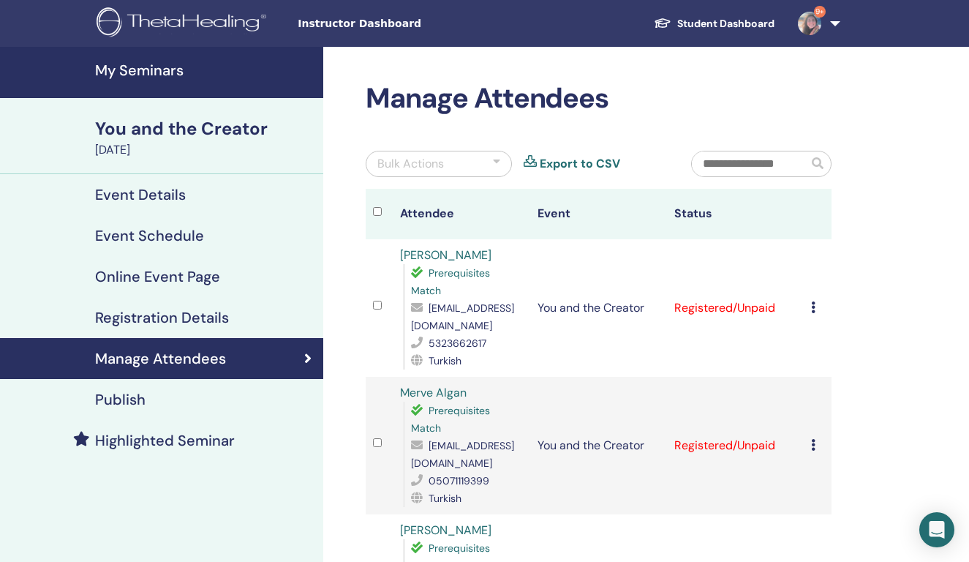
scroll to position [31, 0]
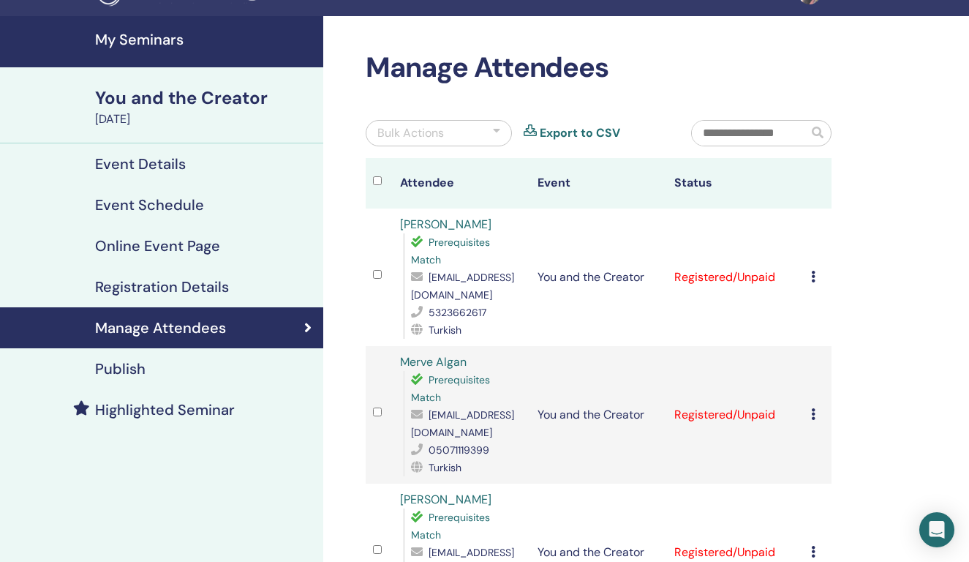
click at [198, 96] on div "You and the Creator" at bounding box center [204, 98] width 219 height 25
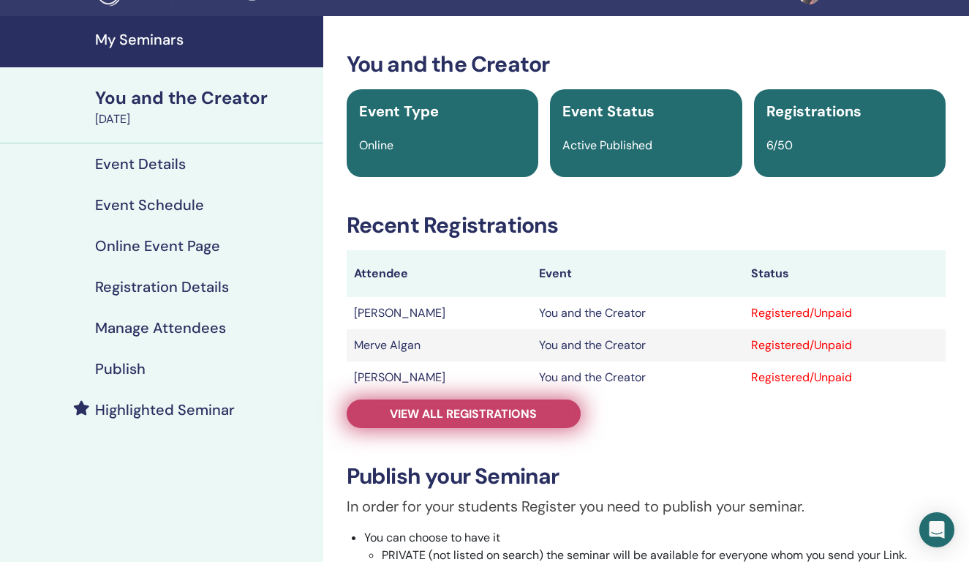
click at [445, 406] on span "View all registrations" at bounding box center [463, 413] width 147 height 15
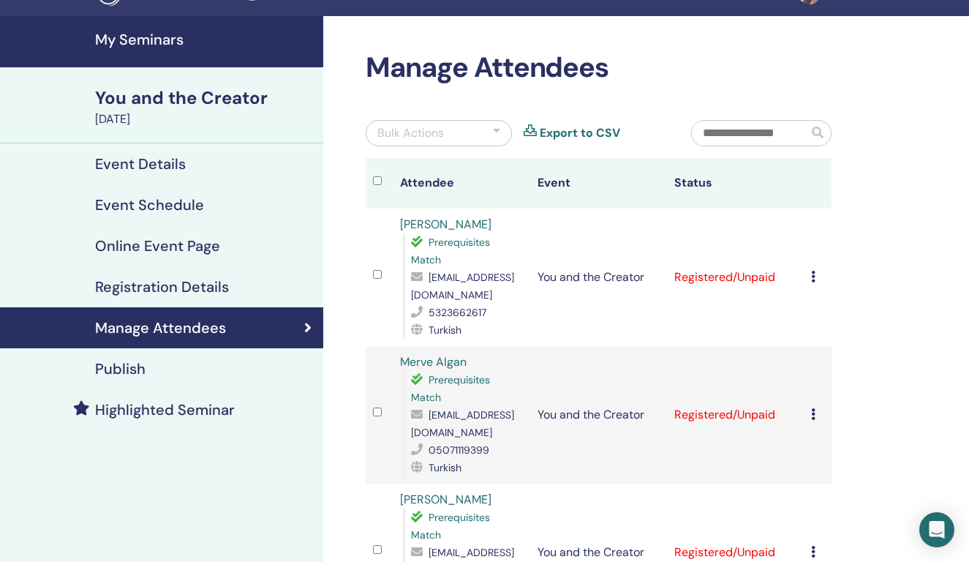
scroll to position [80, 0]
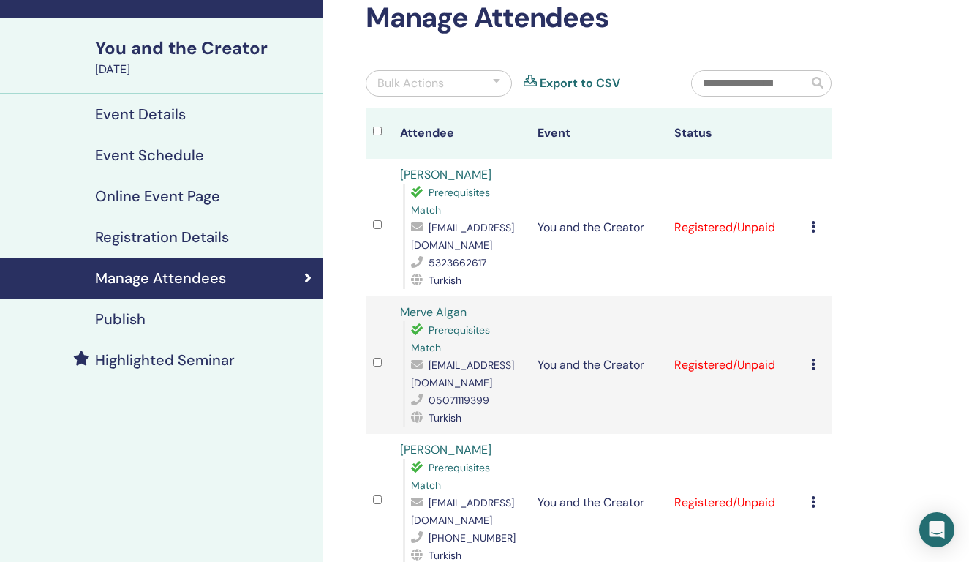
click at [814, 230] on icon at bounding box center [813, 227] width 4 height 12
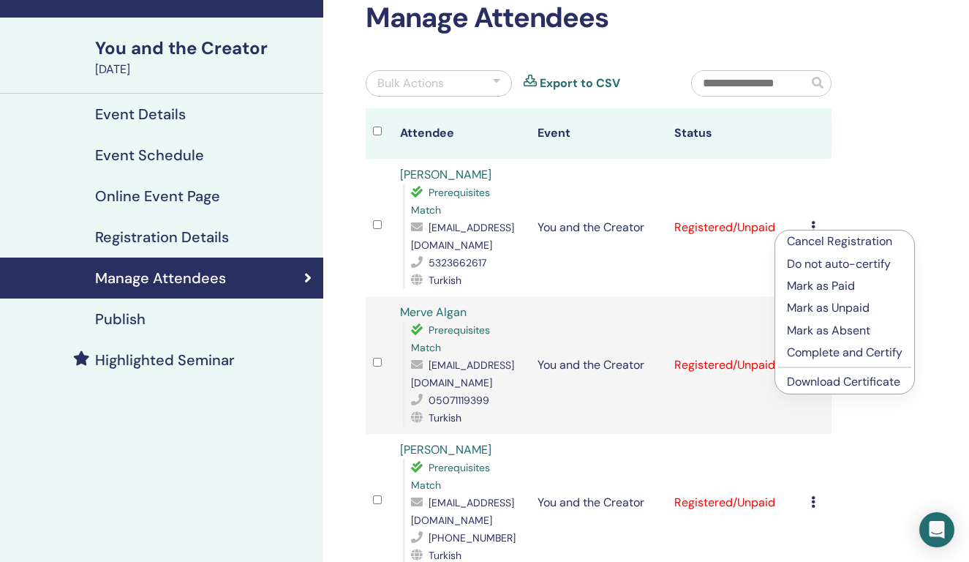
click at [844, 353] on p "Complete and Certify" at bounding box center [845, 353] width 116 height 18
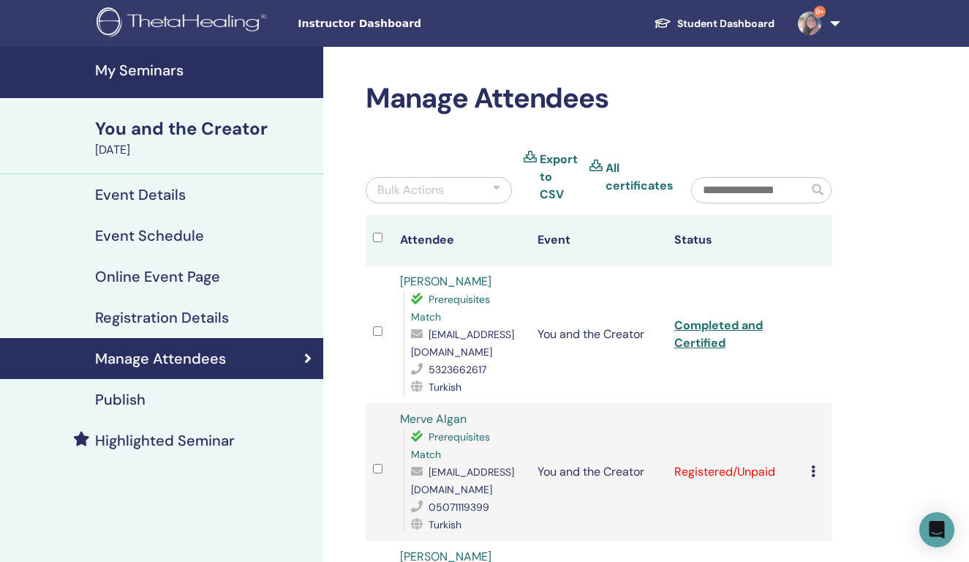
scroll to position [80, 0]
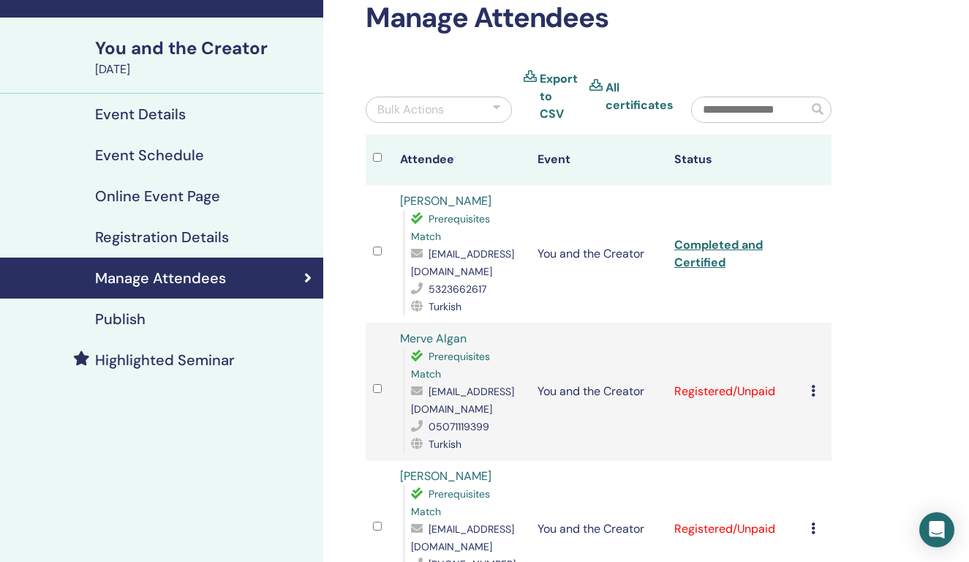
click at [724, 246] on link "Completed and Certified" at bounding box center [718, 253] width 88 height 33
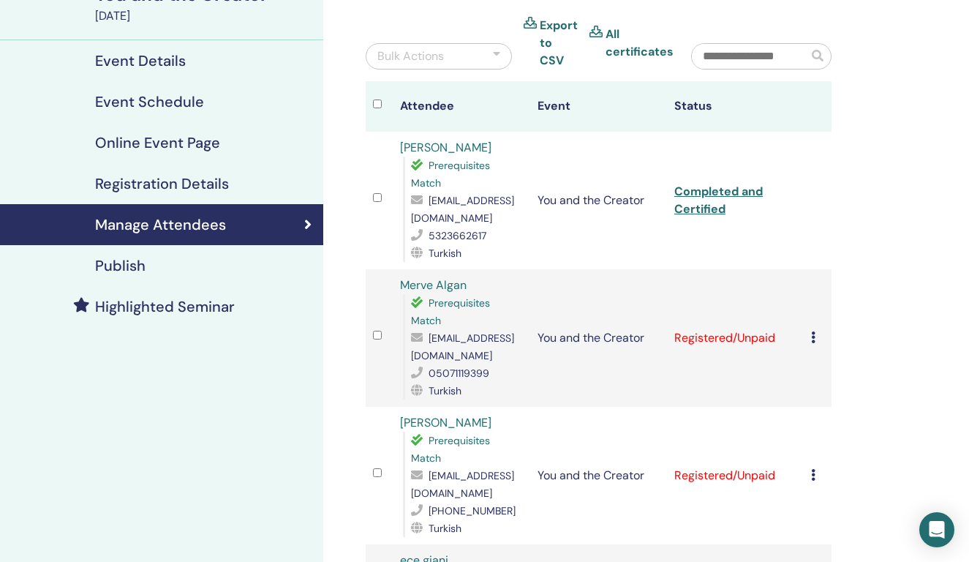
scroll to position [140, 0]
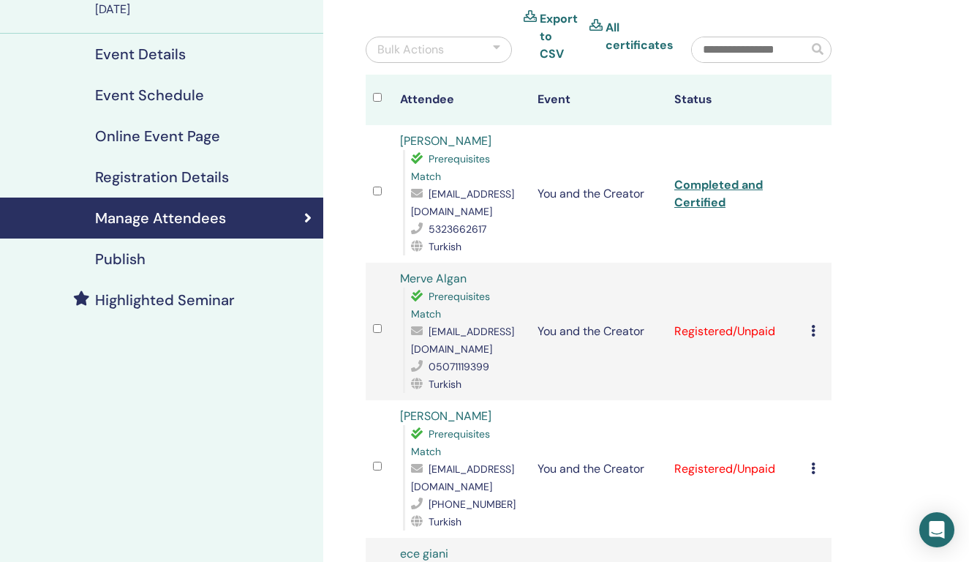
click at [812, 331] on icon at bounding box center [813, 331] width 4 height 12
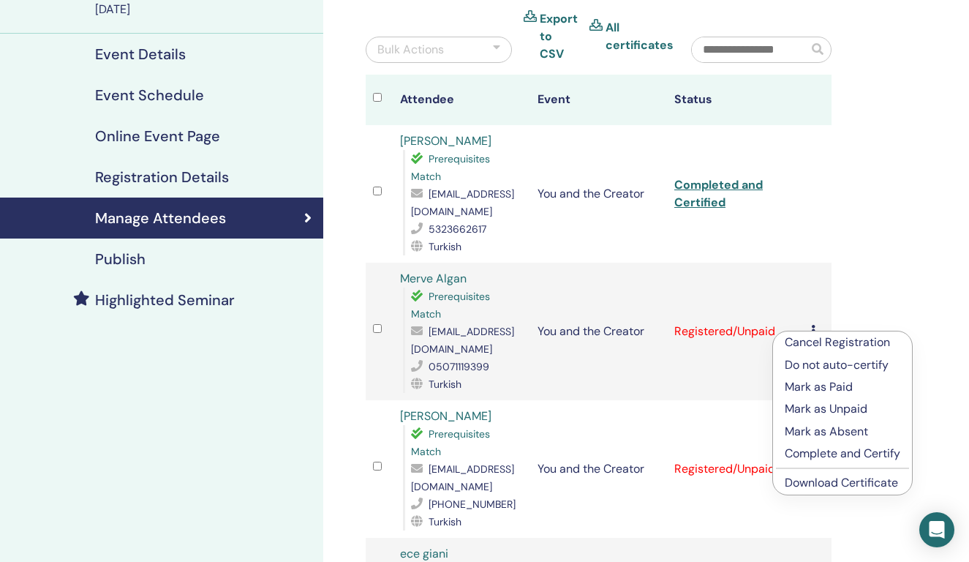
click at [836, 454] on p "Complete and Certify" at bounding box center [843, 454] width 116 height 18
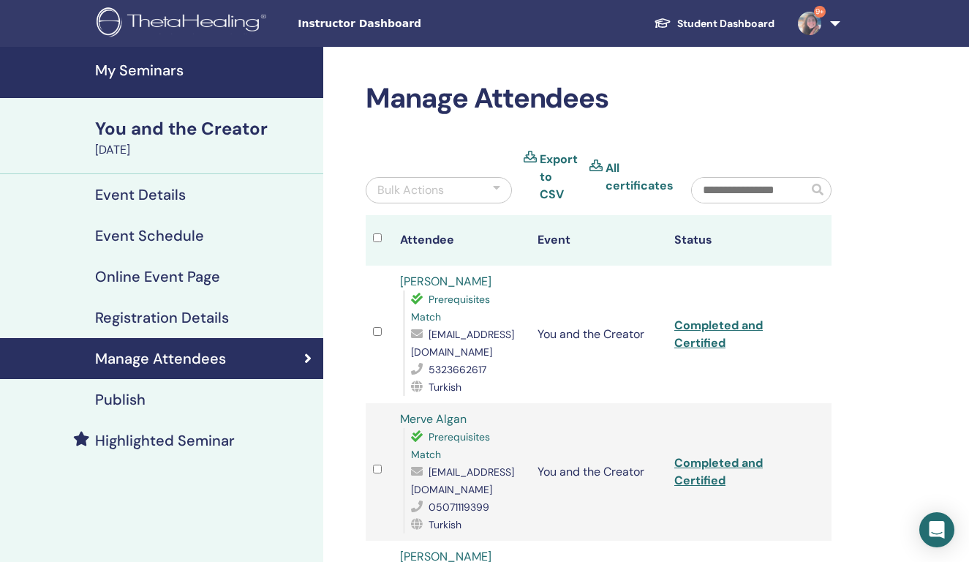
scroll to position [140, 0]
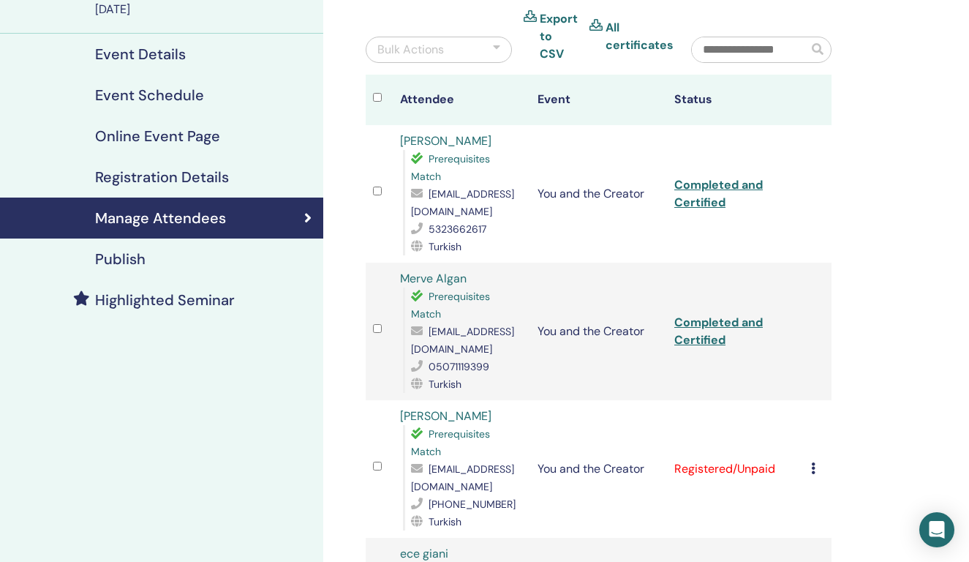
click at [735, 319] on link "Completed and Certified" at bounding box center [718, 330] width 88 height 33
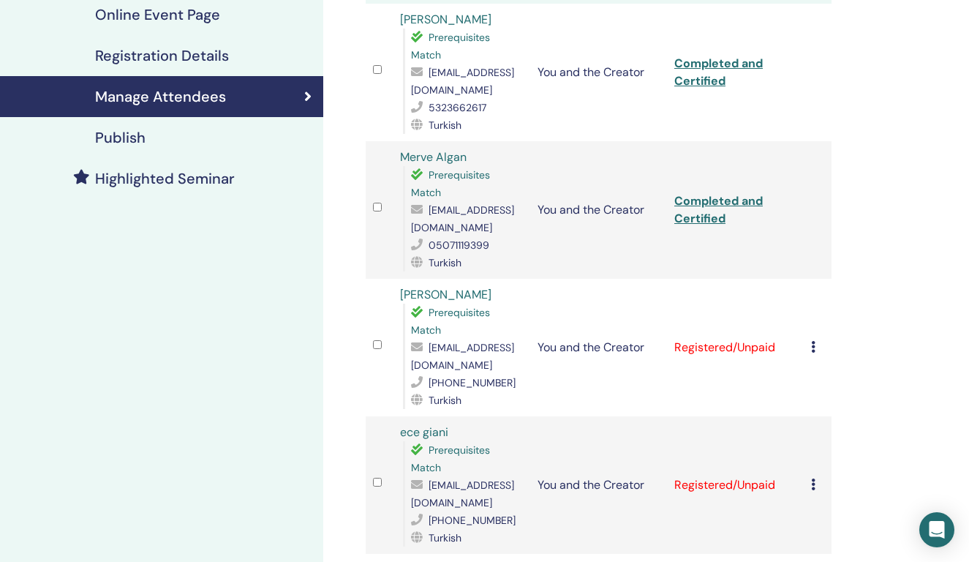
scroll to position [279, 0]
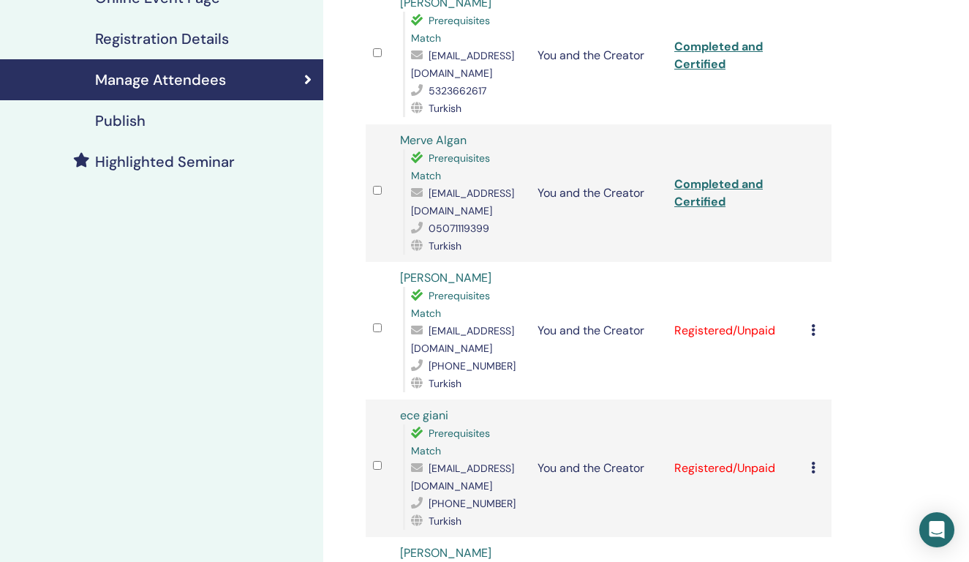
click at [814, 330] on icon at bounding box center [813, 330] width 4 height 12
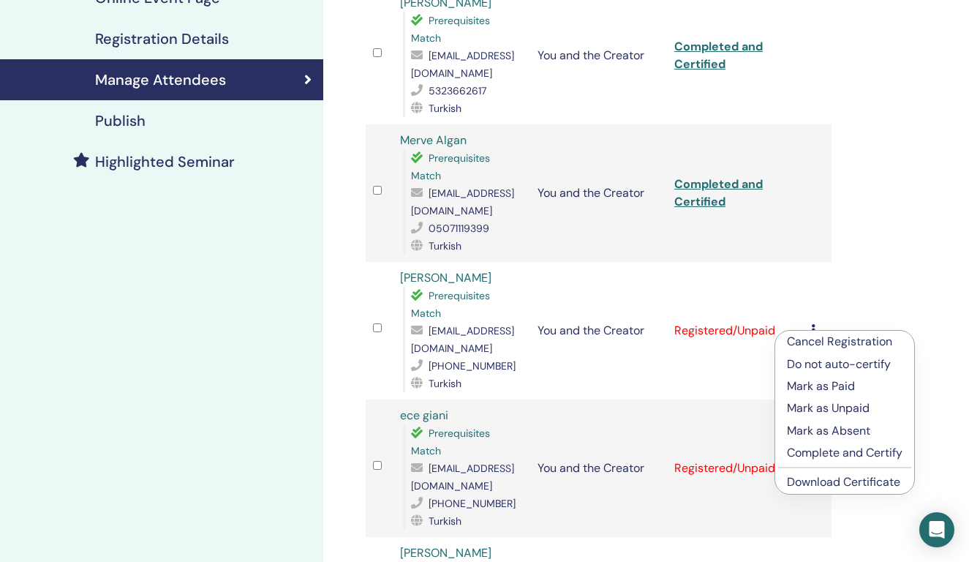
click at [845, 453] on p "Complete and Certify" at bounding box center [845, 453] width 116 height 18
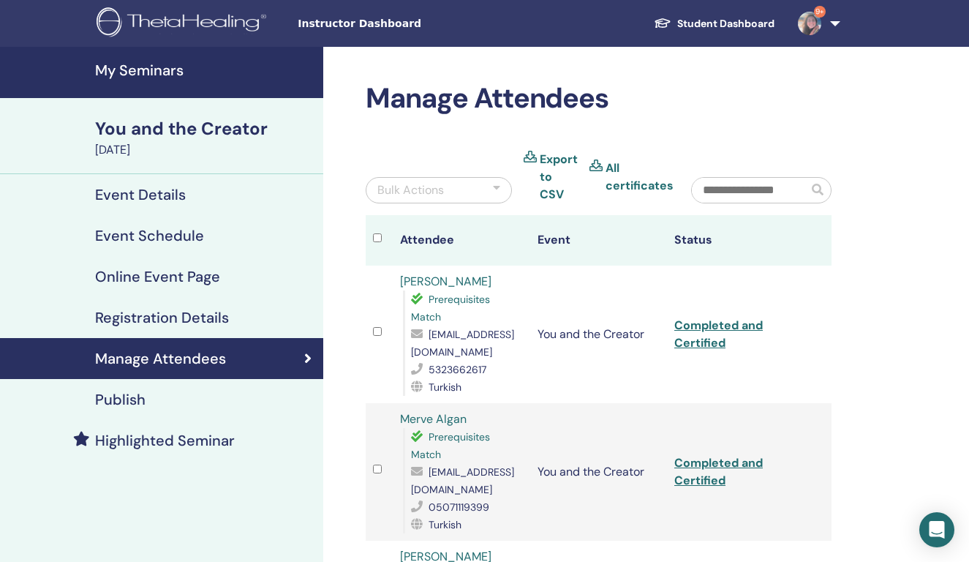
scroll to position [279, 0]
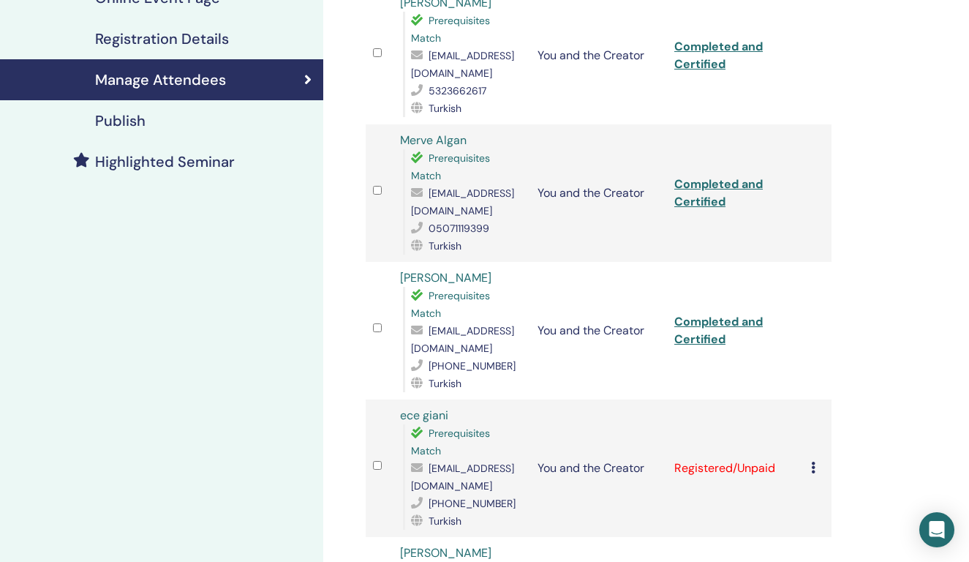
click at [700, 321] on link "Completed and Certified" at bounding box center [718, 330] width 88 height 33
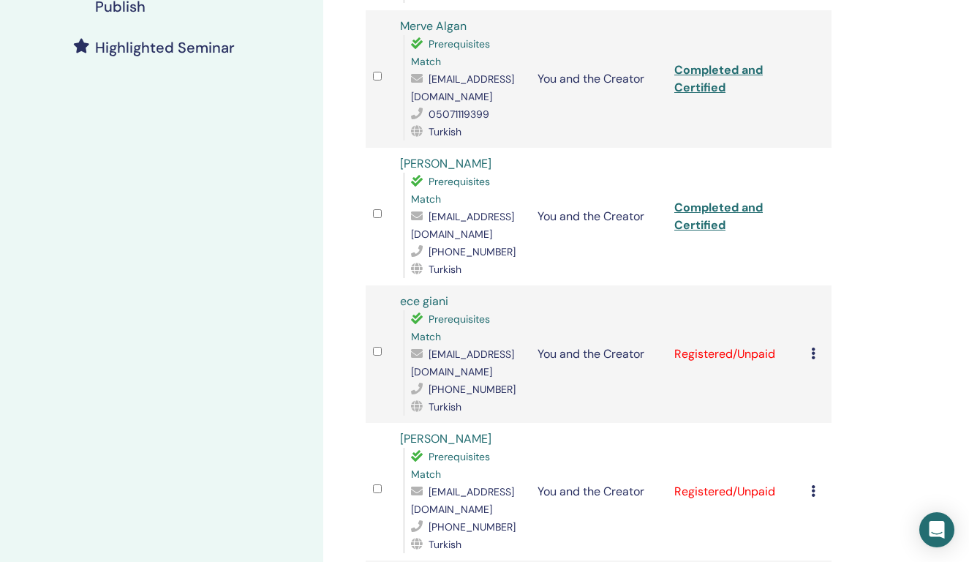
scroll to position [402, 0]
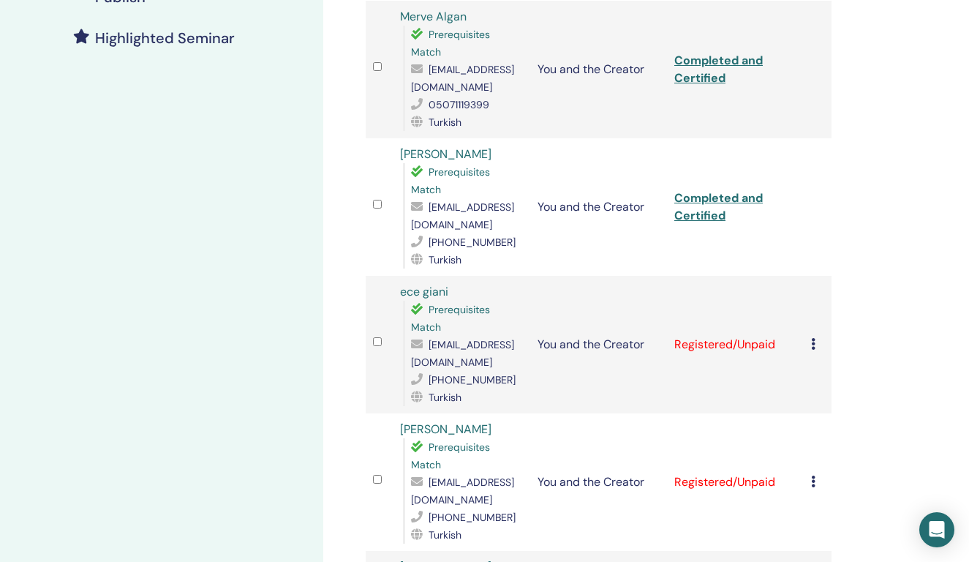
click at [812, 346] on icon at bounding box center [813, 344] width 4 height 12
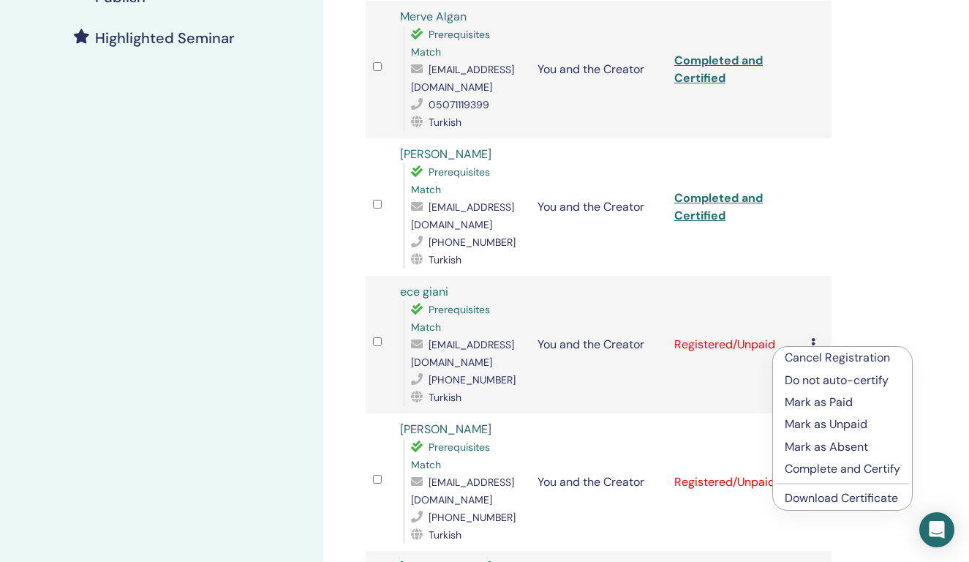
click at [814, 463] on p "Complete and Certify" at bounding box center [843, 469] width 116 height 18
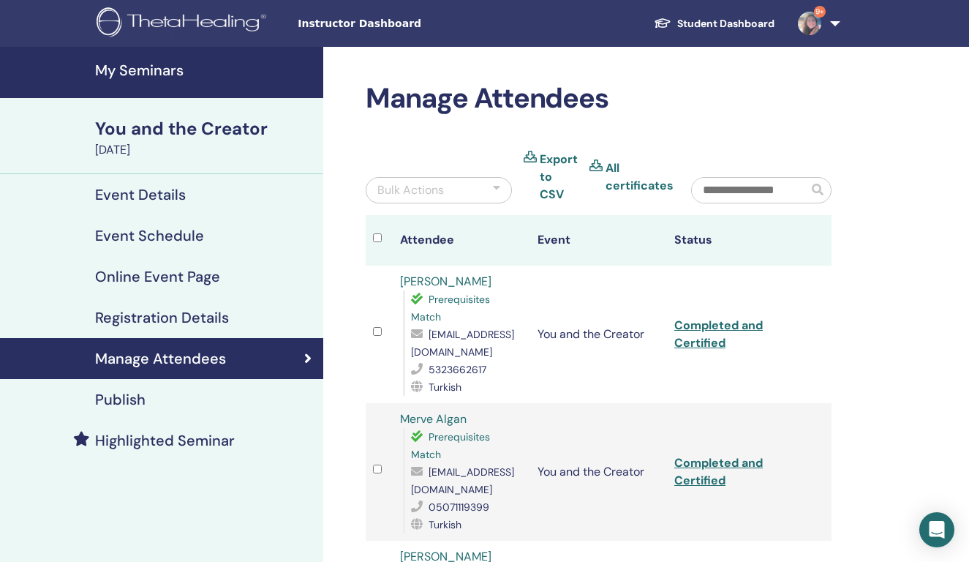
scroll to position [402, 0]
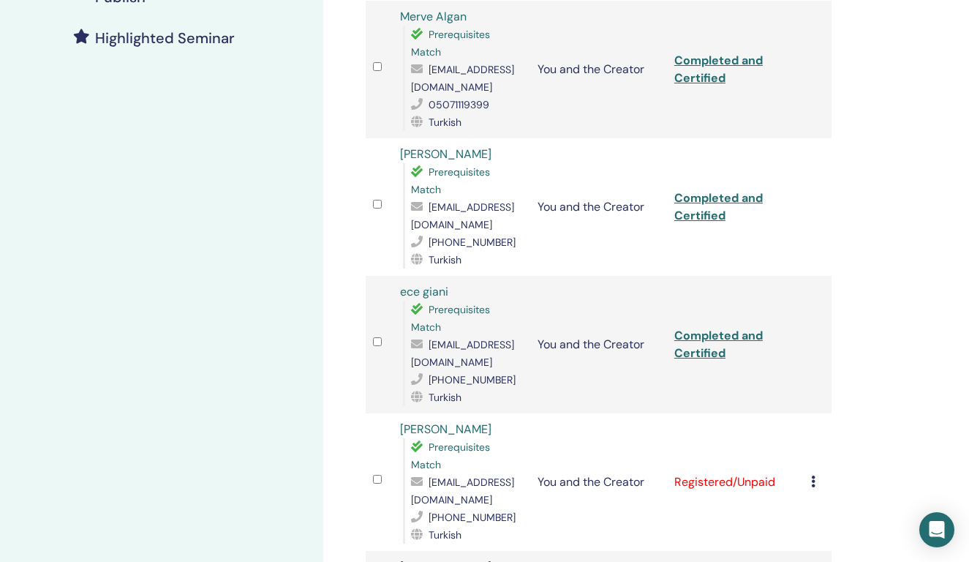
click at [704, 341] on link "Completed and Certified" at bounding box center [718, 344] width 88 height 33
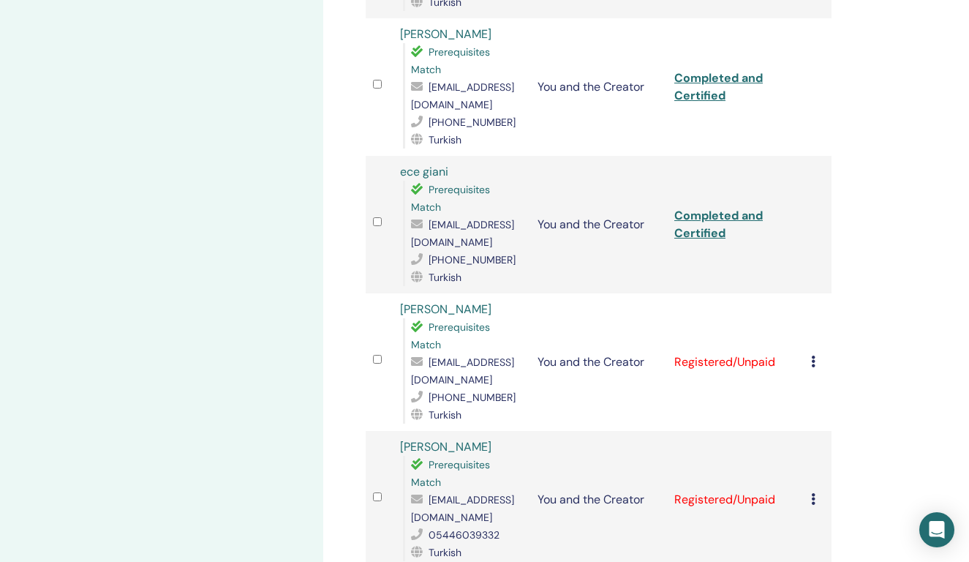
scroll to position [525, 0]
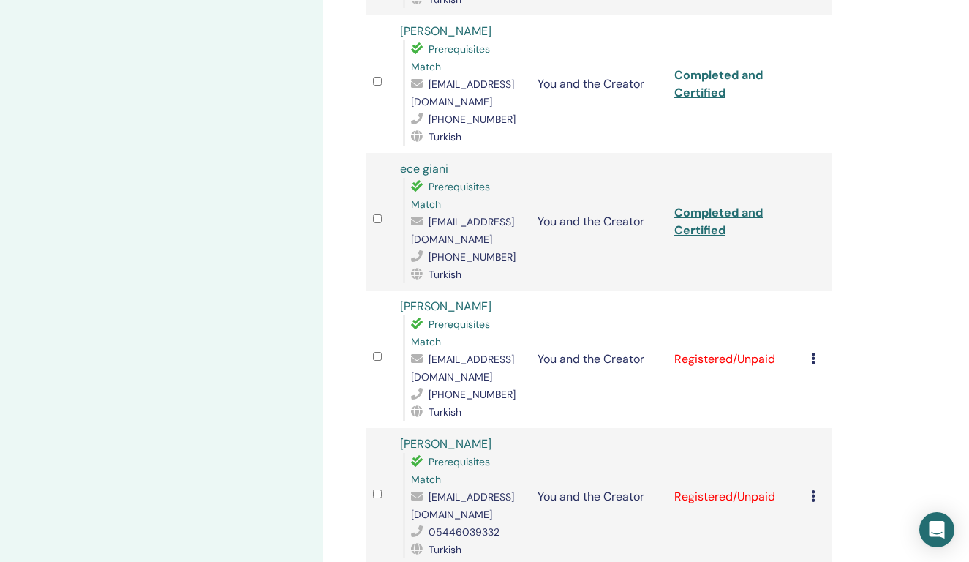
click at [817, 350] on div "Cancel Registration Do not auto-certify Mark as Paid Mark as Unpaid Mark as Abs…" at bounding box center [817, 359] width 13 height 18
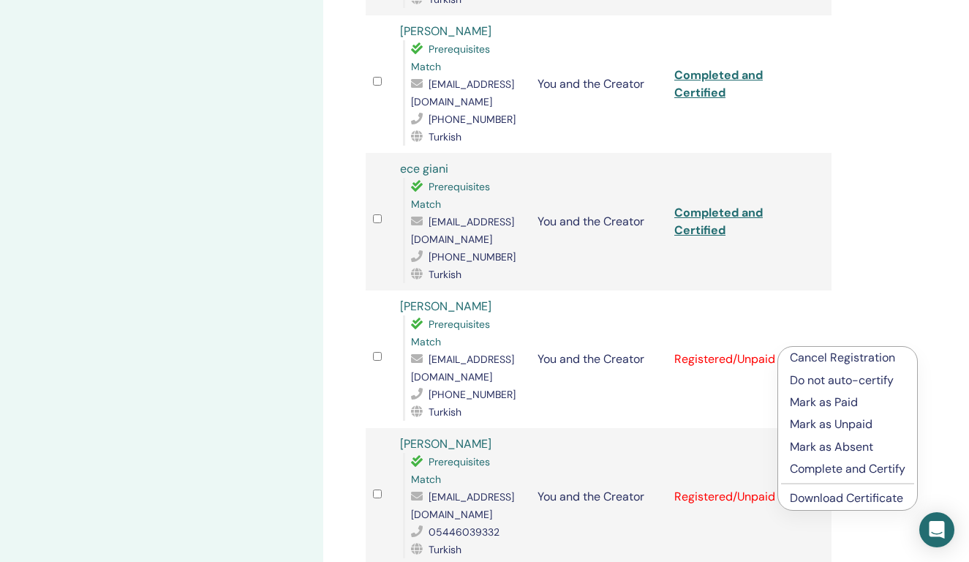
click at [834, 466] on p "Complete and Certify" at bounding box center [848, 469] width 116 height 18
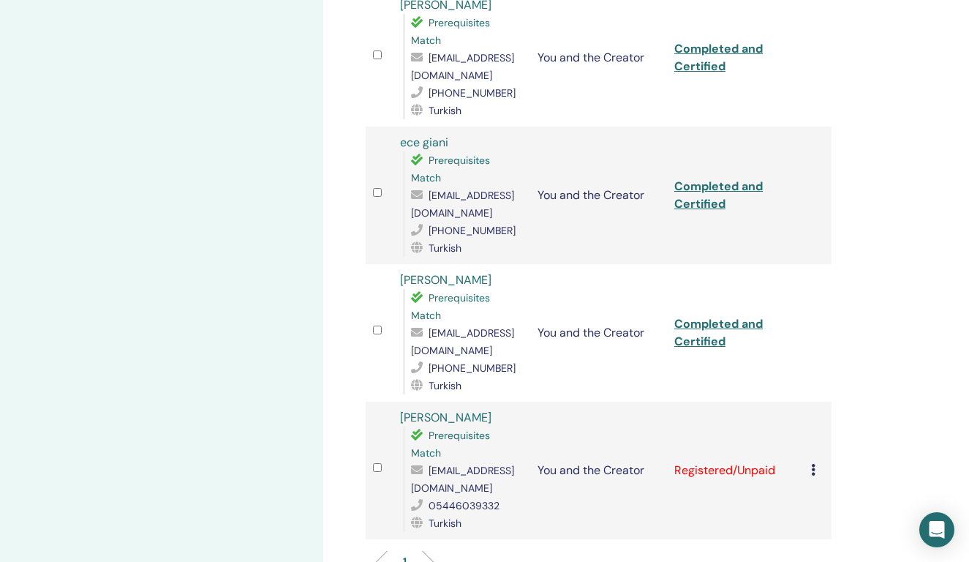
scroll to position [565, 0]
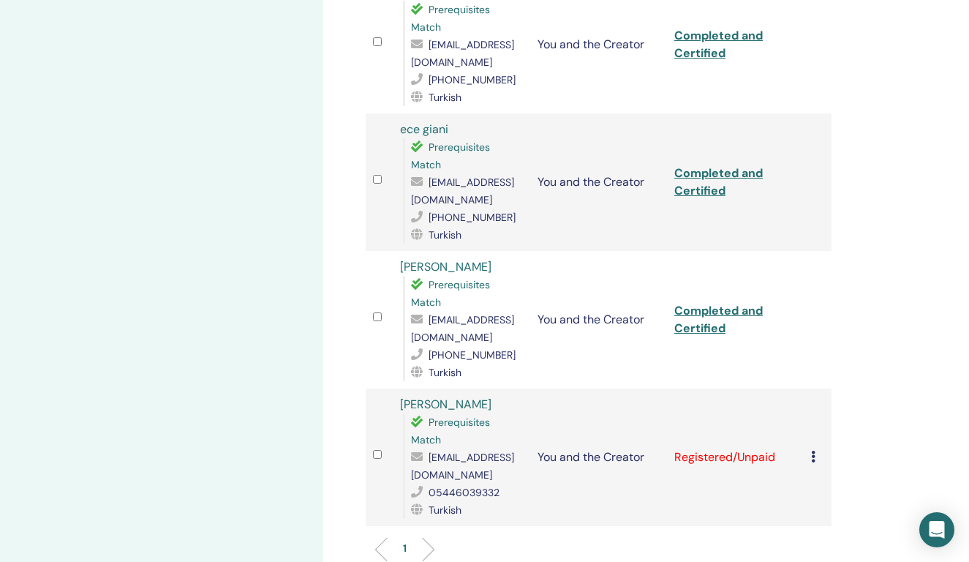
click at [710, 304] on link "Completed and Certified" at bounding box center [718, 319] width 88 height 33
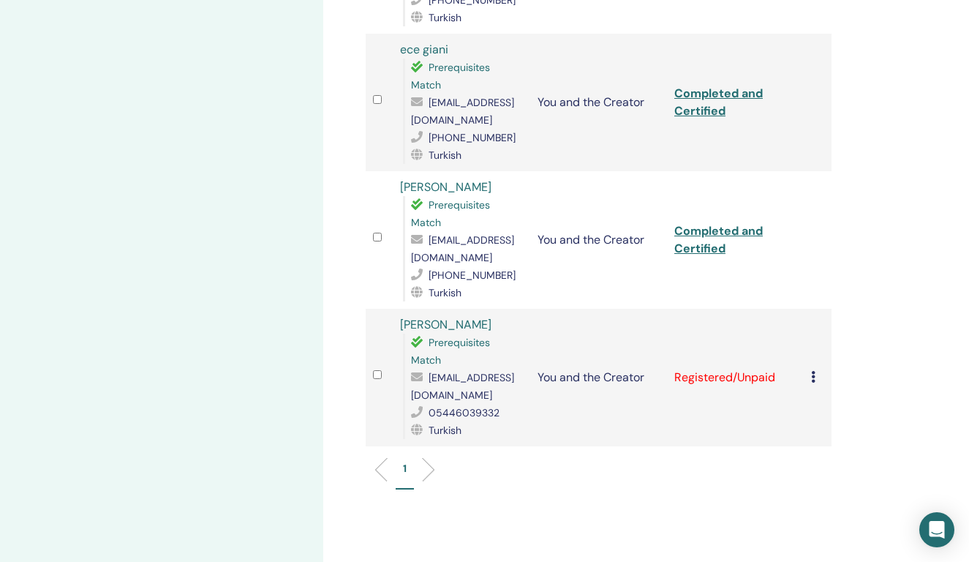
scroll to position [649, 0]
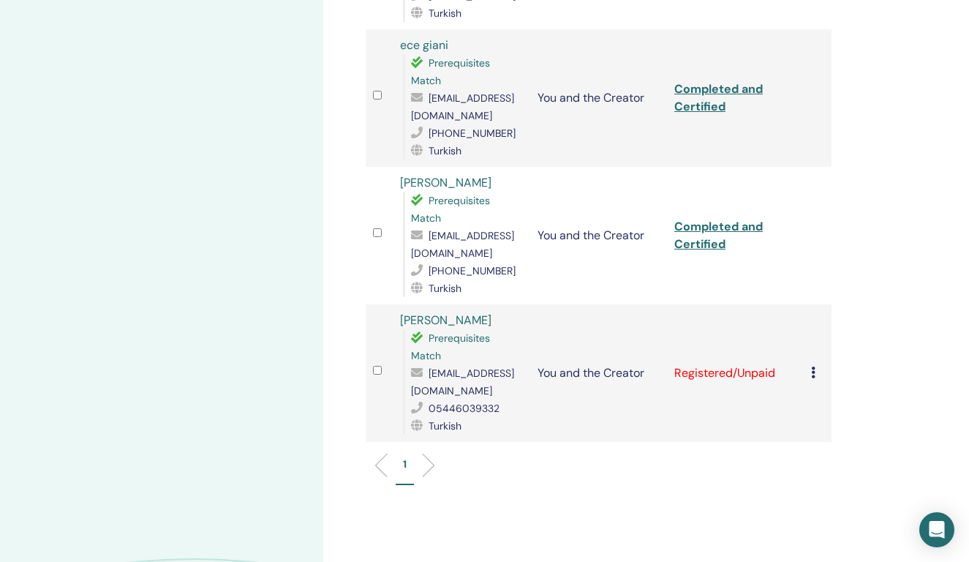
click at [808, 354] on td "Cancel Registration Do not auto-certify Mark as Paid Mark as Unpaid Mark as Abs…" at bounding box center [818, 372] width 28 height 137
click at [812, 366] on icon at bounding box center [813, 372] width 4 height 12
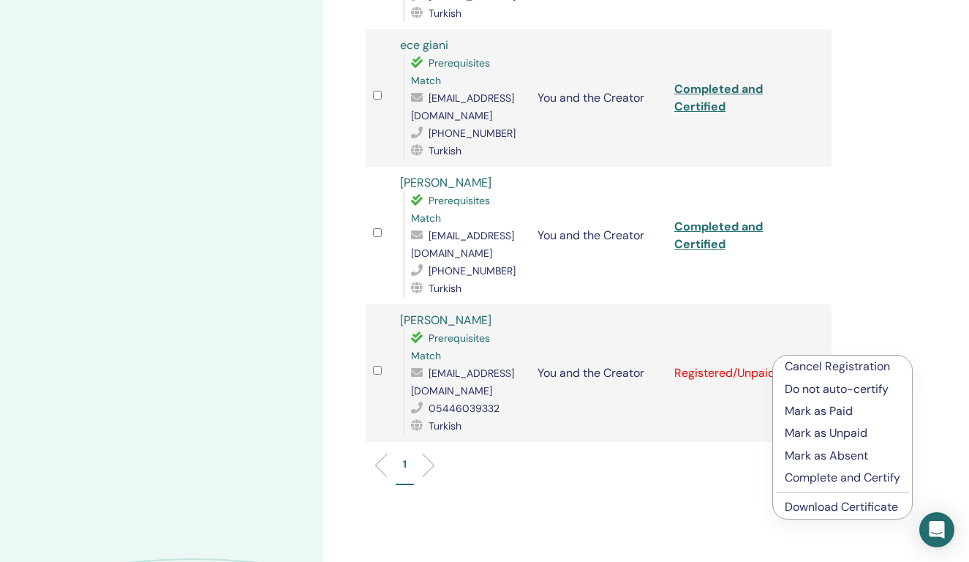
click at [821, 475] on p "Complete and Certify" at bounding box center [843, 478] width 116 height 18
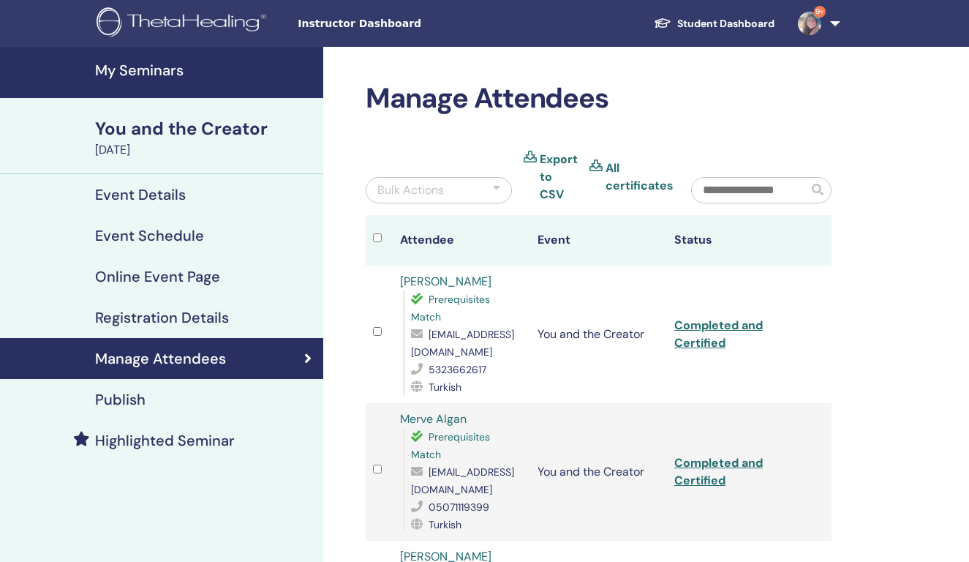
scroll to position [649, 0]
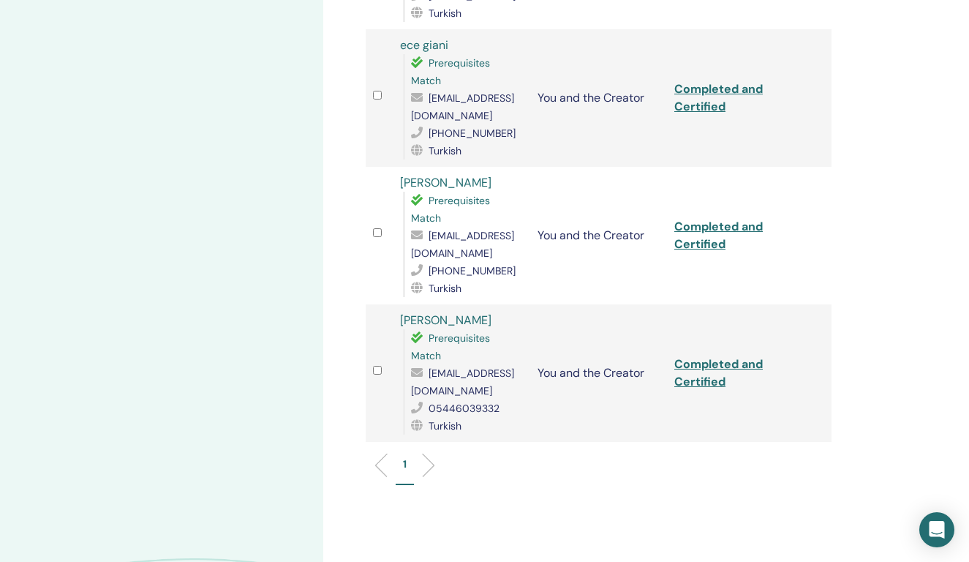
click at [706, 356] on link "Completed and Certified" at bounding box center [718, 372] width 88 height 33
